Goal: Task Accomplishment & Management: Manage account settings

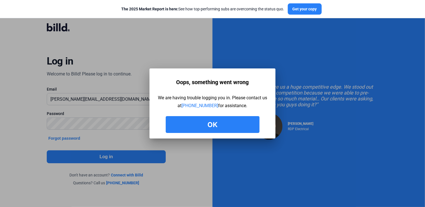
click at [232, 116] on div "Oops, something went wrong We are having trouble logging you in. Please contact…" at bounding box center [212, 105] width 109 height 56
drag, startPoint x: 218, startPoint y: 124, endPoint x: 207, endPoint y: 124, distance: 10.9
click at [218, 124] on button "Ok" at bounding box center [213, 124] width 94 height 17
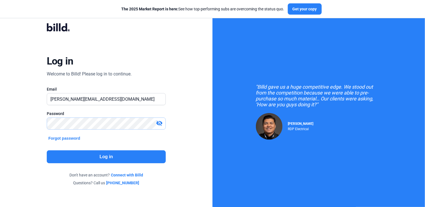
click at [0, 123] on html "We value your privacy We use cookies to enhance your browsing experience, serve…" at bounding box center [212, 103] width 425 height 207
click at [79, 161] on button "Log in" at bounding box center [106, 156] width 119 height 13
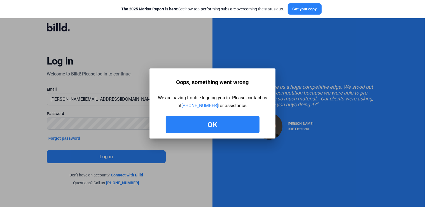
click at [245, 113] on div "Oops, something went wrong We are having trouble logging you in. Please contact…" at bounding box center [212, 105] width 109 height 56
drag, startPoint x: 245, startPoint y: 113, endPoint x: 235, endPoint y: 123, distance: 13.7
click at [236, 123] on button "Ok" at bounding box center [213, 124] width 94 height 17
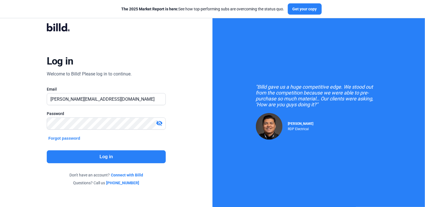
click at [158, 122] on mat-icon "visibility_off" at bounding box center [159, 123] width 7 height 7
click at [100, 156] on button "Log in" at bounding box center [106, 156] width 119 height 13
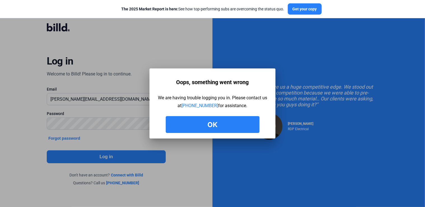
click at [82, 99] on div at bounding box center [212, 103] width 425 height 207
click at [197, 115] on div "Oops, something went wrong We are having trouble logging you in. Please contact…" at bounding box center [212, 105] width 109 height 56
click at [197, 120] on button "Ok" at bounding box center [213, 124] width 94 height 17
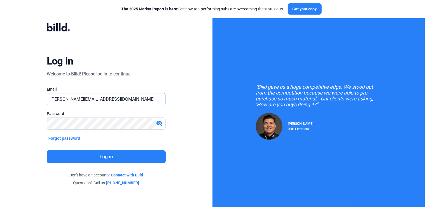
click at [83, 99] on input "[PERSON_NAME][EMAIL_ADDRESS][DOMAIN_NAME]" at bounding box center [106, 98] width 119 height 11
type input "[PERSON_NAME][EMAIL_ADDRESS][DOMAIN_NAME]"
click at [125, 154] on button "Log in" at bounding box center [106, 156] width 119 height 13
